Goal: Task Accomplishment & Management: Use online tool/utility

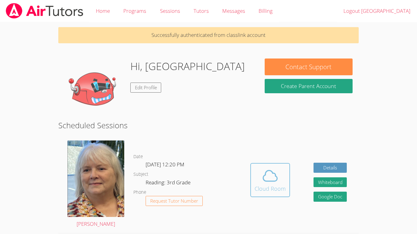
click at [265, 168] on icon at bounding box center [270, 176] width 17 height 17
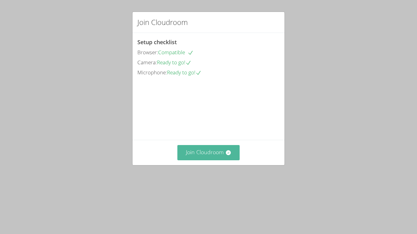
click at [218, 160] on button "Join Cloudroom" at bounding box center [208, 152] width 63 height 15
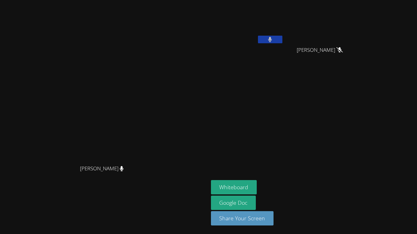
click at [282, 36] on button at bounding box center [270, 40] width 24 height 8
click at [257, 185] on button "Whiteboard" at bounding box center [234, 187] width 46 height 14
click at [272, 37] on icon at bounding box center [270, 39] width 4 height 5
click at [282, 41] on button at bounding box center [270, 40] width 24 height 8
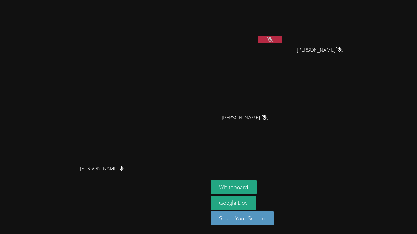
click at [282, 41] on button at bounding box center [270, 40] width 24 height 8
click at [273, 40] on icon at bounding box center [270, 39] width 6 height 5
click at [272, 39] on icon at bounding box center [270, 39] width 4 height 5
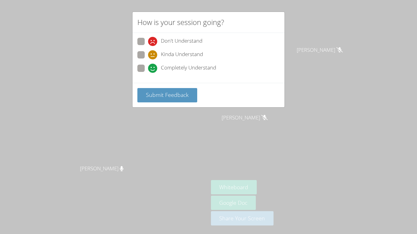
click at [200, 67] on span "Completely Understand" at bounding box center [188, 68] width 55 height 9
click at [153, 67] on input "Completely Understand" at bounding box center [150, 67] width 5 height 5
radio input "true"
click at [169, 90] on button "Submit Feedback" at bounding box center [167, 95] width 60 height 14
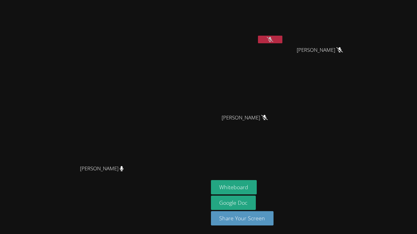
click at [282, 36] on button at bounding box center [270, 40] width 24 height 8
click at [290, 0] on aside "Dallas Robinson Avni Ganesh Avni Ganesh Bryce Harris Bryce Harris Whiteboard Go…" at bounding box center [285, 117] width 153 height 234
